Goal: Task Accomplishment & Management: Manage account settings

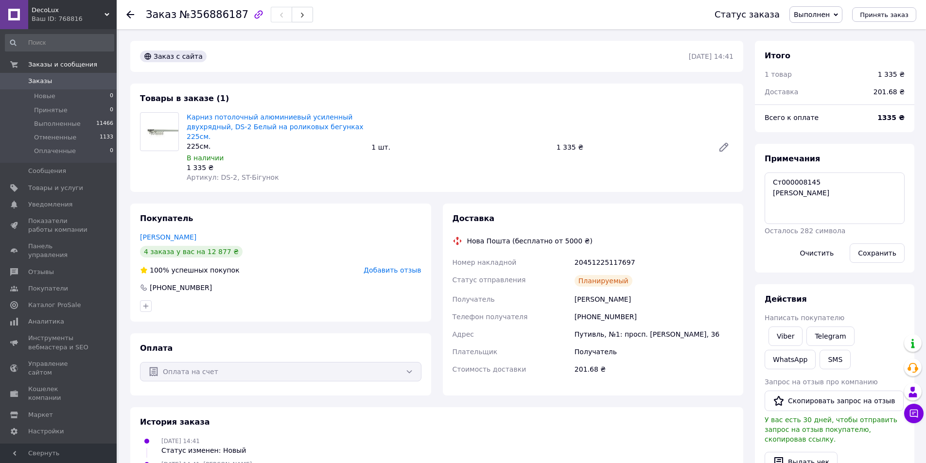
click at [16, 15] on link at bounding box center [14, 14] width 28 height 29
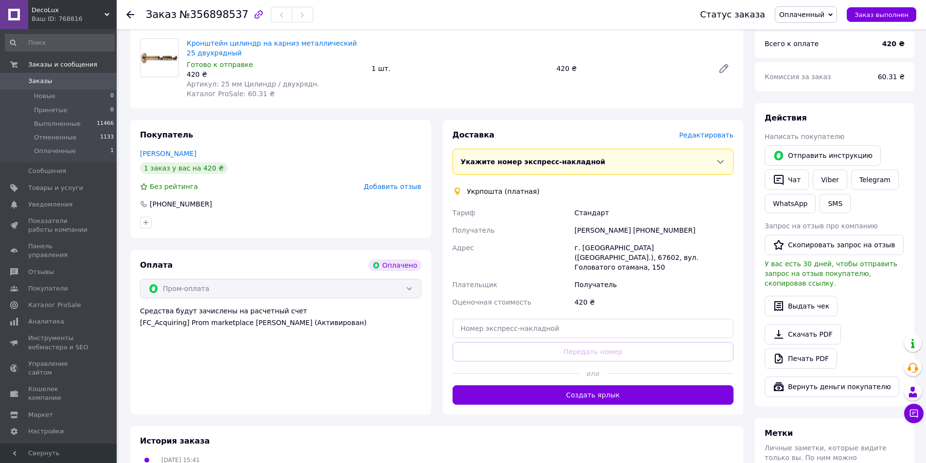
scroll to position [340, 0]
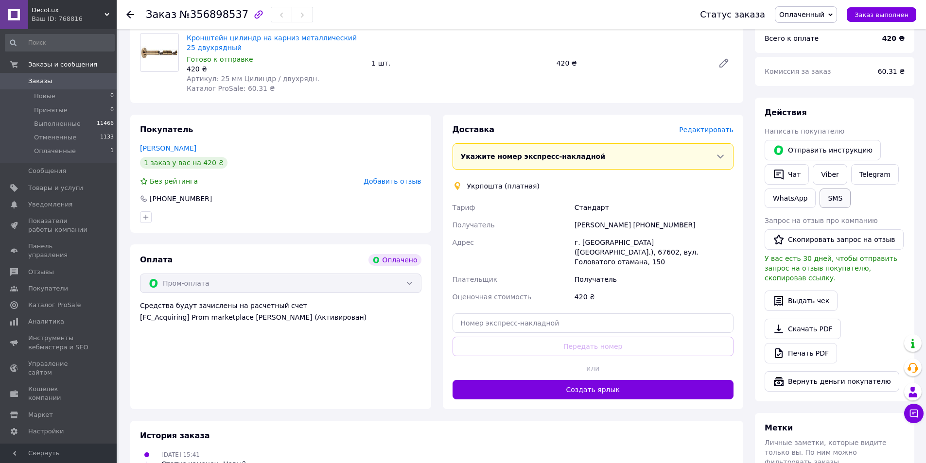
click at [838, 189] on button "SMS" at bounding box center [835, 198] width 31 height 19
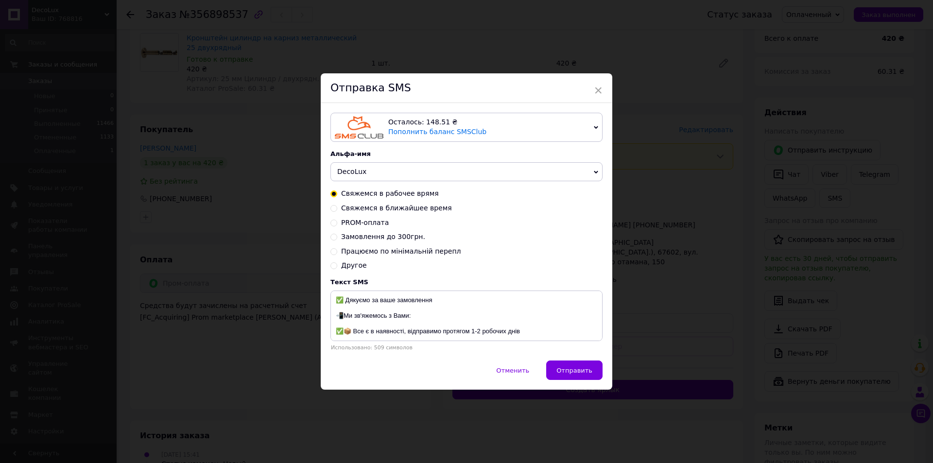
click at [367, 209] on span "Свяжемся в ближайшее время" at bounding box center [396, 208] width 111 height 8
click at [337, 209] on input "Свяжемся в ближайшее время" at bounding box center [334, 207] width 7 height 7
radio input "true"
radio input "false"
drag, startPoint x: 346, startPoint y: 303, endPoint x: 334, endPoint y: 304, distance: 11.7
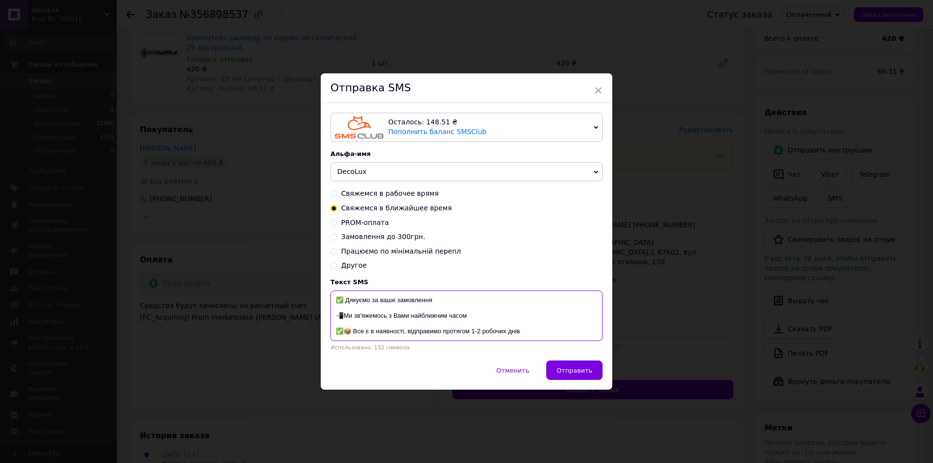
click at [334, 304] on textarea "✅ Дякуємо за ваше замовлення 📲Ми зв'яжемось з Вами найближчим часом ✅📦 Все є в …" at bounding box center [467, 316] width 272 height 51
drag, startPoint x: 341, startPoint y: 316, endPoint x: 336, endPoint y: 316, distance: 4.9
click at [336, 316] on textarea "Дякуємо за ваше замовлення 📲Ми зв'яжемось з Вами найближчим часом ✅📦 Все є в на…" at bounding box center [467, 316] width 272 height 51
drag, startPoint x: 352, startPoint y: 331, endPoint x: 338, endPoint y: 334, distance: 14.3
click at [338, 334] on textarea "Дякуємо за ваше замовлення Ми зв'яжемось з Вами найближчим часом ✅📦 Все є в ная…" at bounding box center [467, 316] width 272 height 51
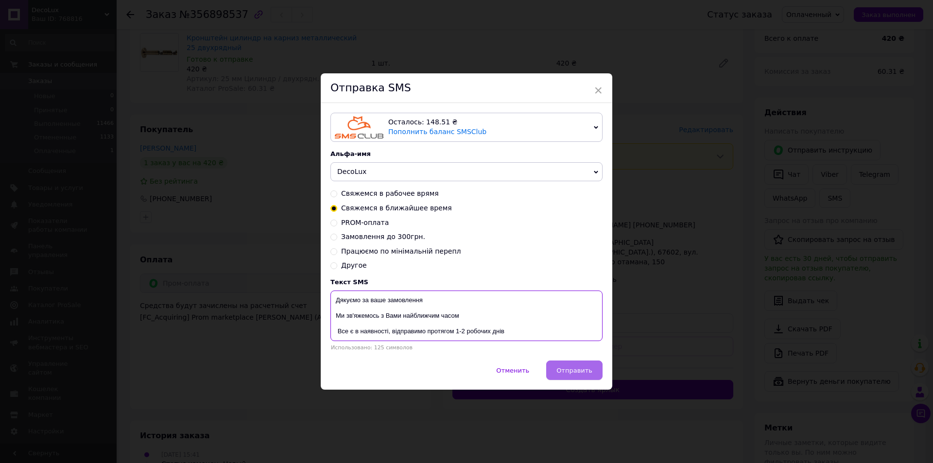
type textarea "Дякуємо за ваше замовлення Ми зв'яжемось з Вами найближчим часом Все є в наявно…"
click at [579, 368] on span "Отправить" at bounding box center [575, 370] width 36 height 7
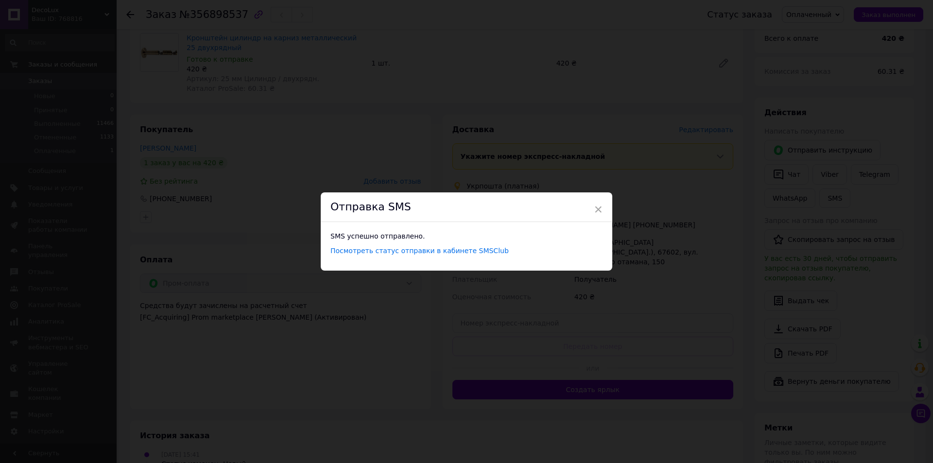
click at [599, 205] on span "×" at bounding box center [598, 209] width 9 height 17
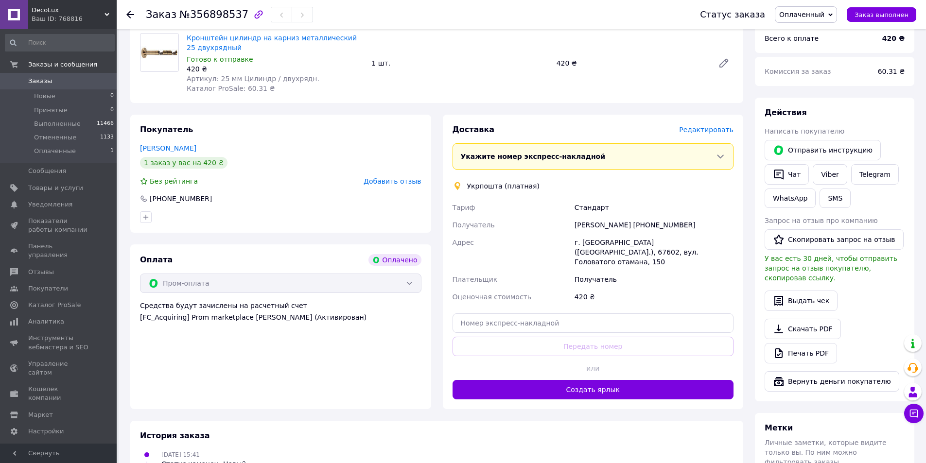
click at [17, 17] on link at bounding box center [14, 14] width 28 height 29
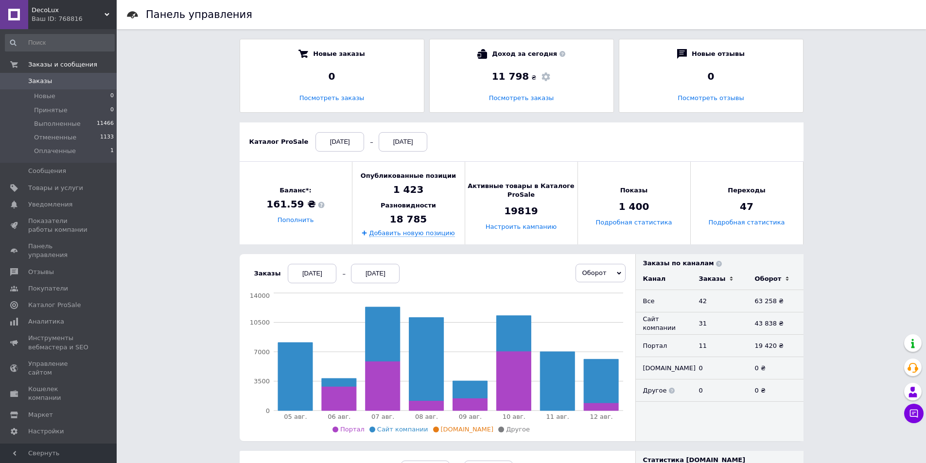
click at [17, 13] on link at bounding box center [14, 14] width 28 height 29
click at [9, 20] on link at bounding box center [14, 14] width 28 height 29
